Goal: Information Seeking & Learning: Learn about a topic

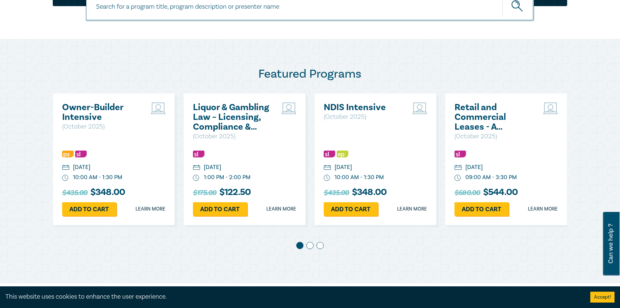
scroll to position [217, 0]
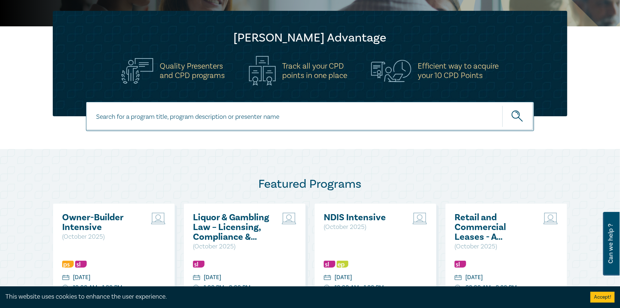
click at [278, 118] on input at bounding box center [310, 116] width 448 height 29
type input "workshop"
click at [513, 114] on icon "submit" at bounding box center [518, 117] width 13 height 13
